Goal: Navigation & Orientation: Find specific page/section

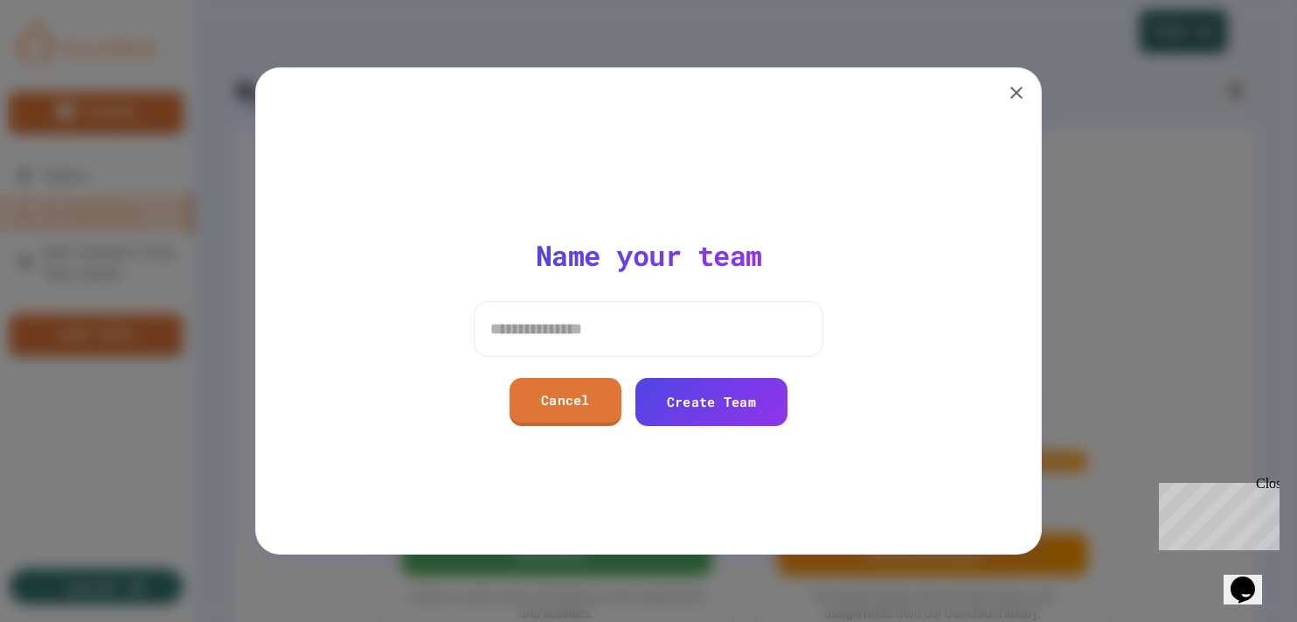
click at [1011, 93] on icon "button" at bounding box center [1016, 92] width 21 height 21
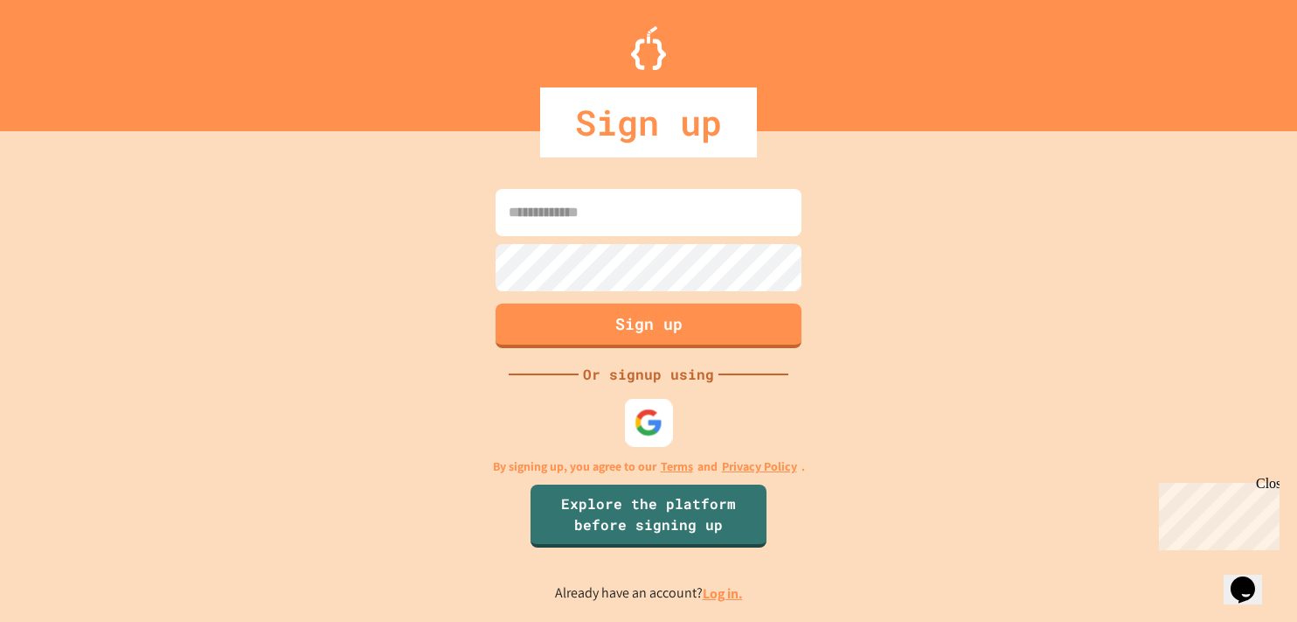
click at [649, 423] on img at bounding box center [649, 421] width 29 height 29
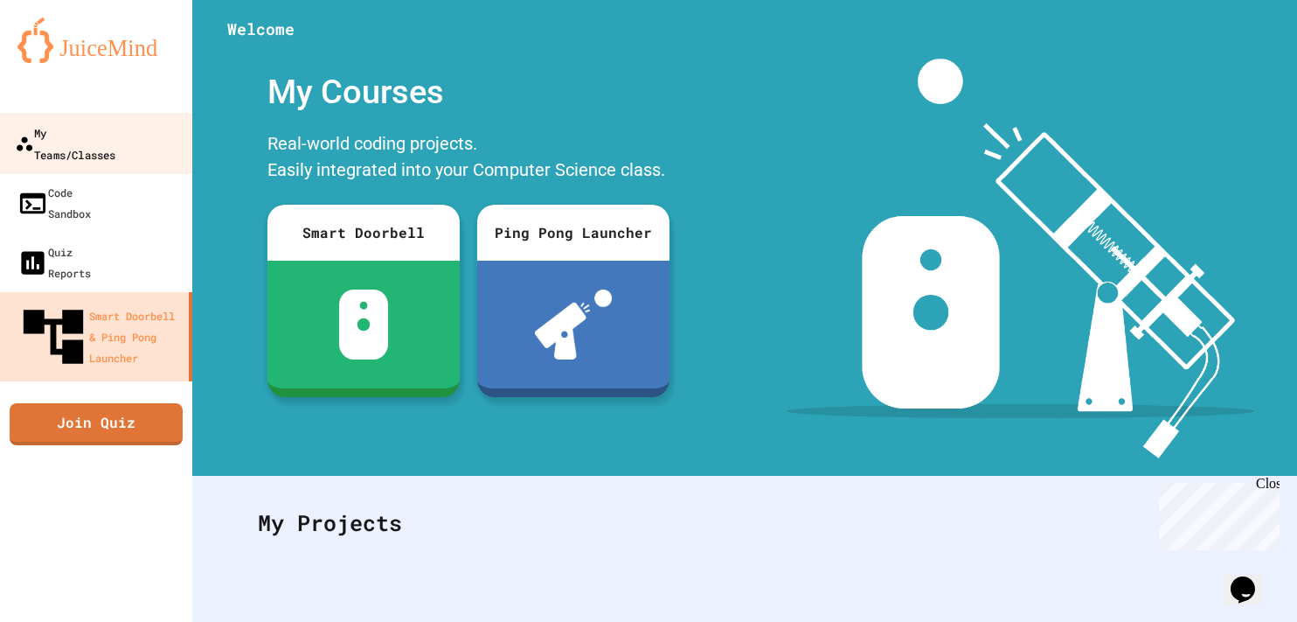
click at [105, 135] on div "My Teams/Classes" at bounding box center [65, 143] width 101 height 43
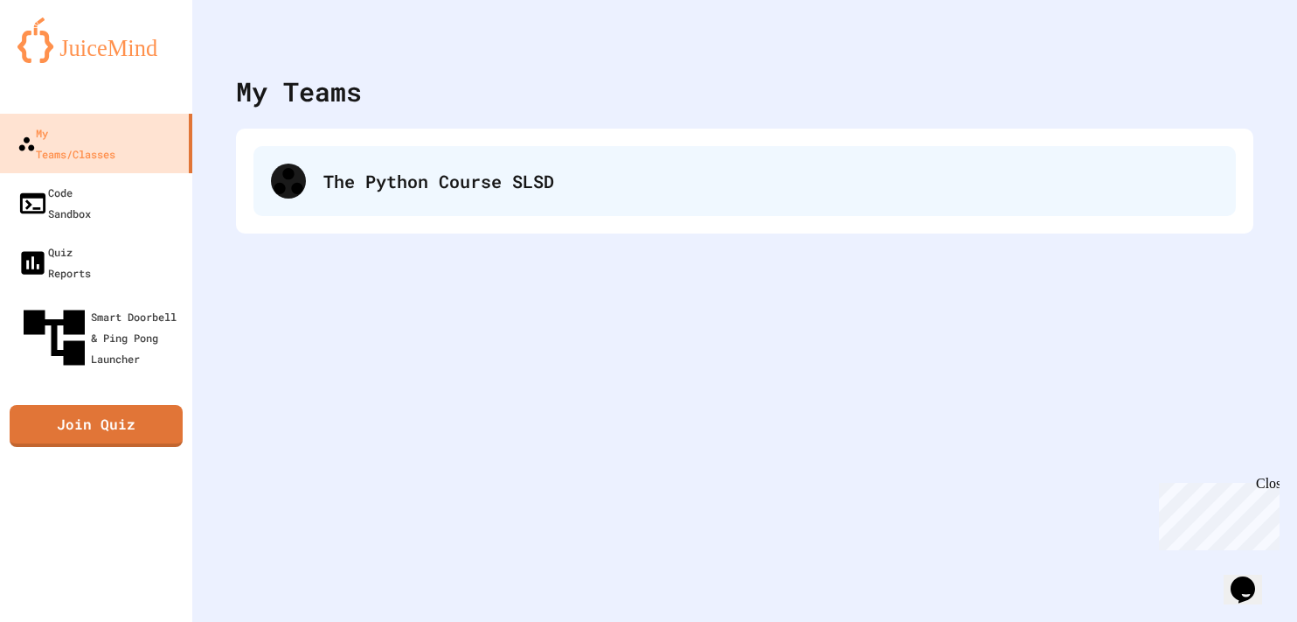
click at [375, 187] on div "The Python Course SLSD" at bounding box center [770, 181] width 895 height 26
